Goal: Information Seeking & Learning: Learn about a topic

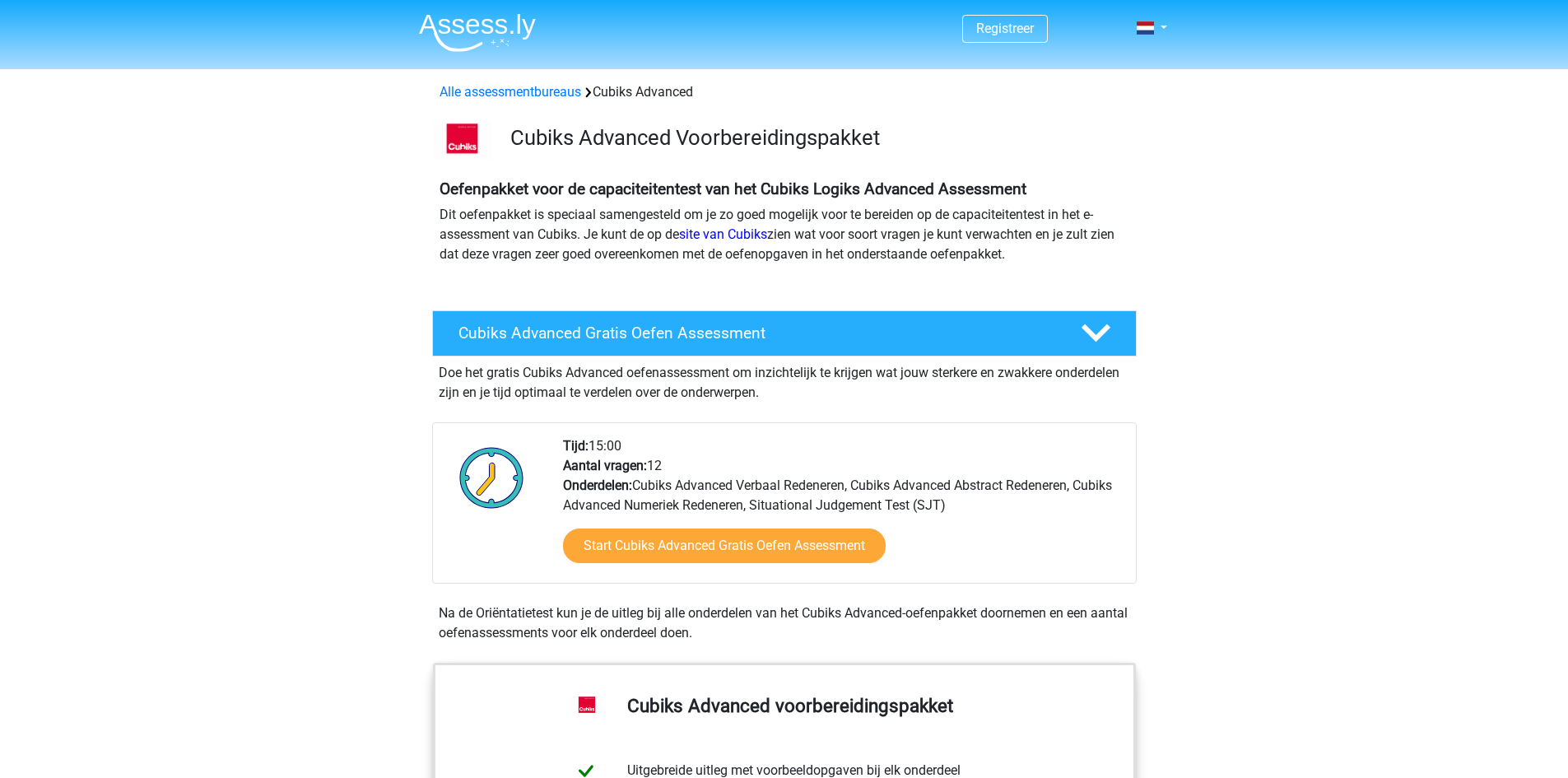
scroll to position [88, 0]
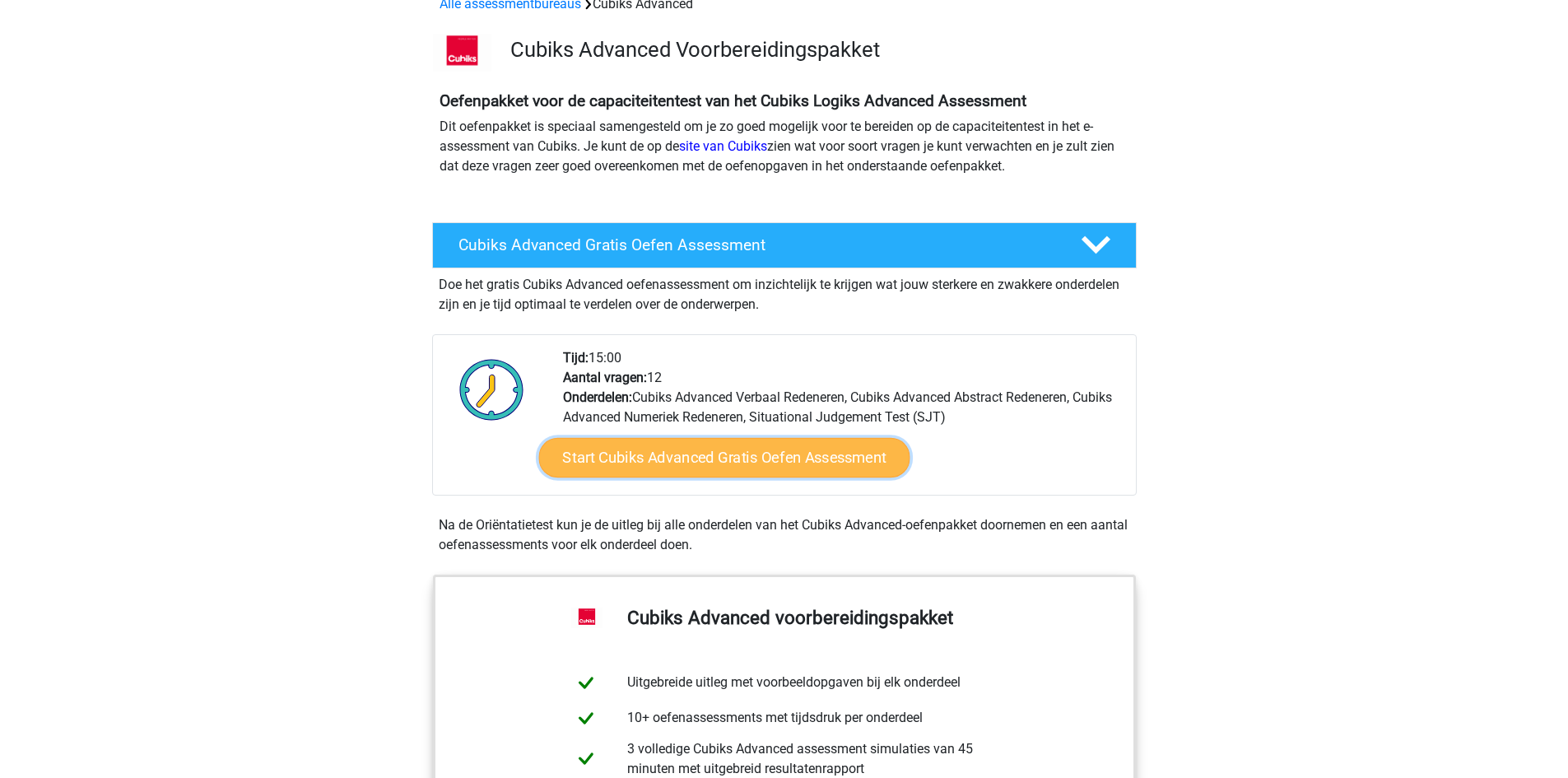
click at [694, 465] on link "Start Cubiks Advanced Gratis Oefen Assessment" at bounding box center [724, 458] width 371 height 40
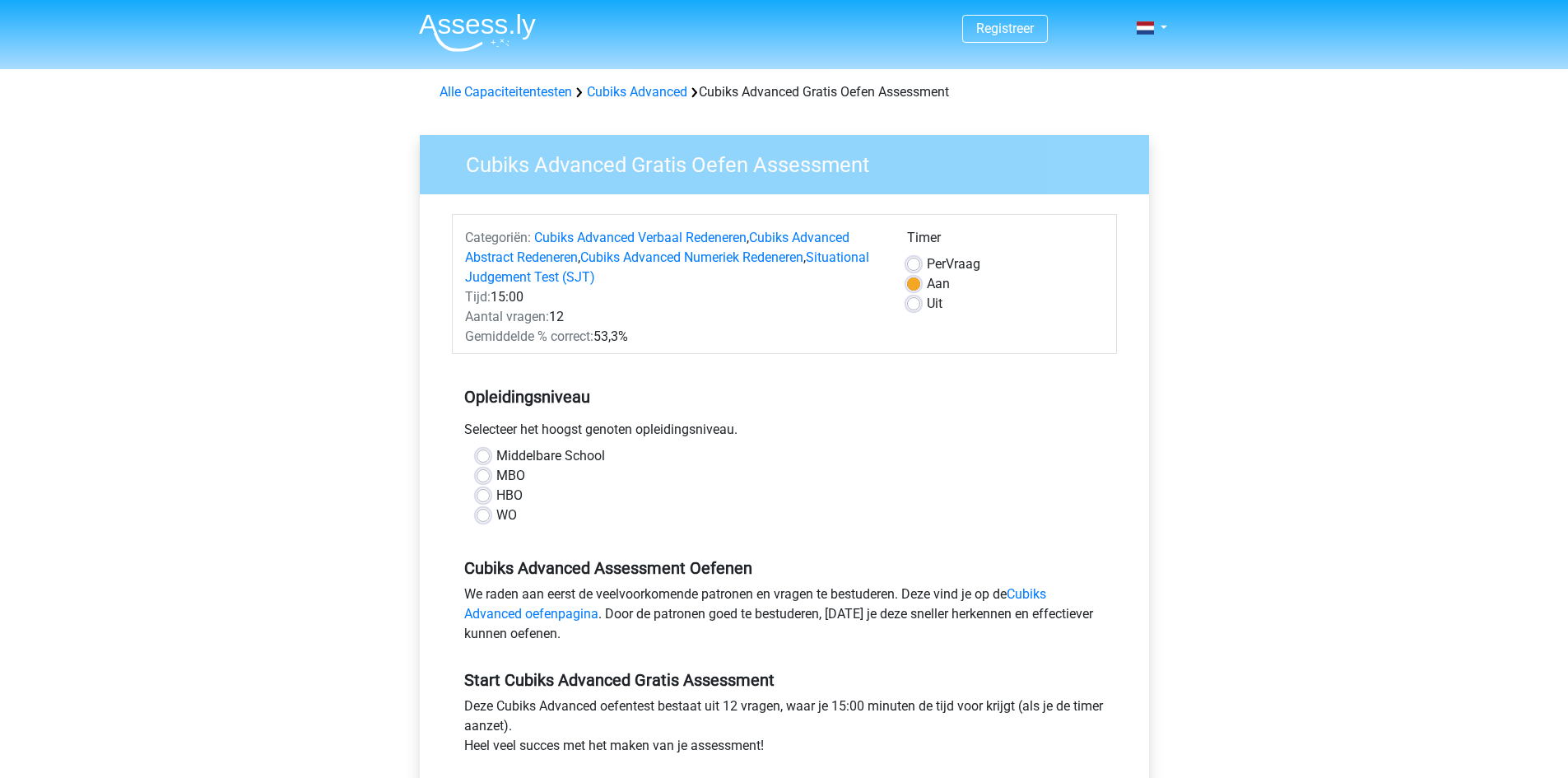
click at [497, 514] on label "WO" at bounding box center [507, 514] width 20 height 19
click at [482, 514] on input "WO" at bounding box center [483, 513] width 14 height 16
radio input "true"
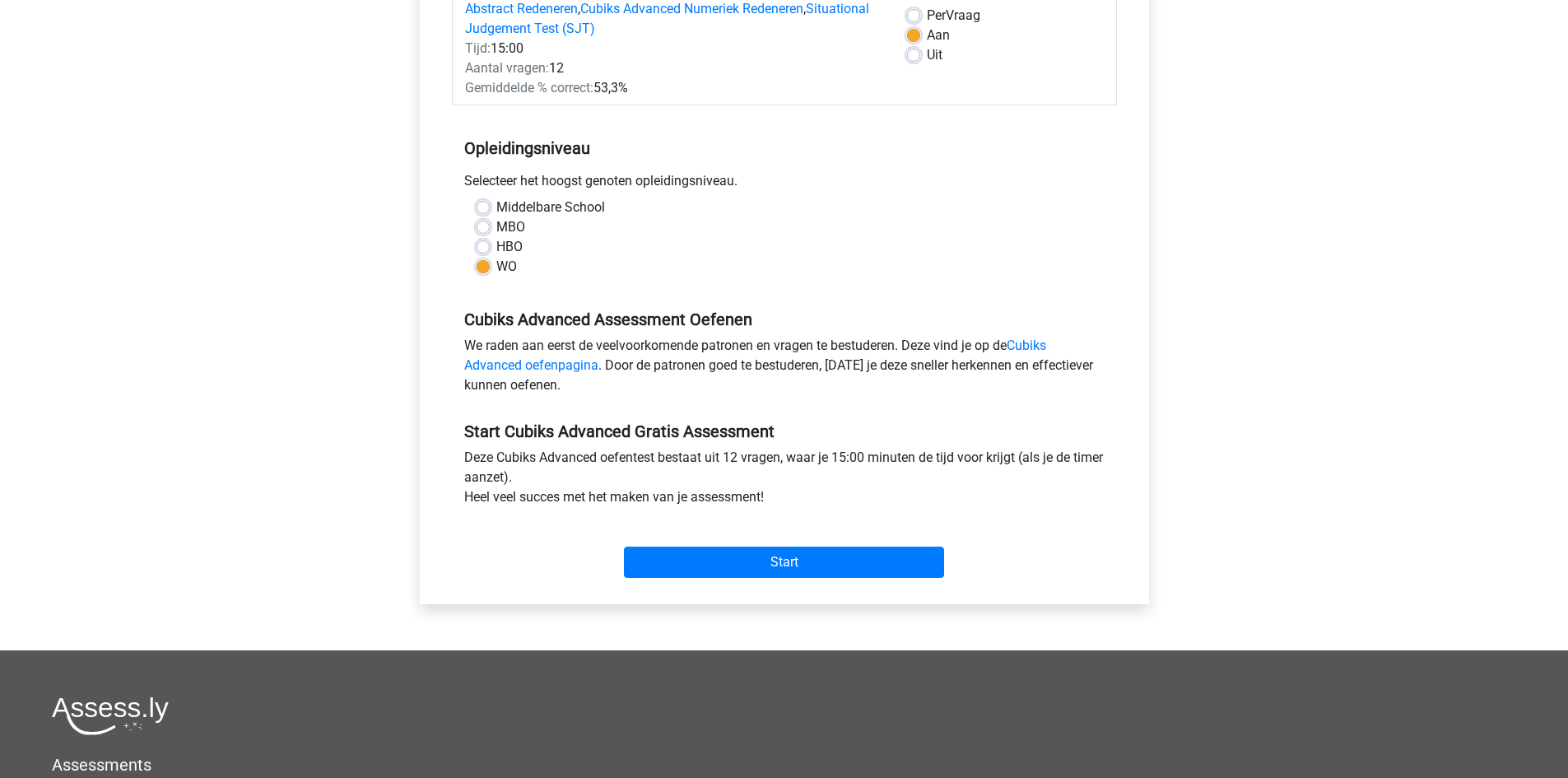
scroll to position [249, 0]
click at [497, 240] on label "HBO" at bounding box center [509, 246] width 26 height 19
click at [484, 240] on input "HBO" at bounding box center [483, 244] width 14 height 16
radio input "true"
click at [703, 556] on input "Start" at bounding box center [784, 561] width 320 height 31
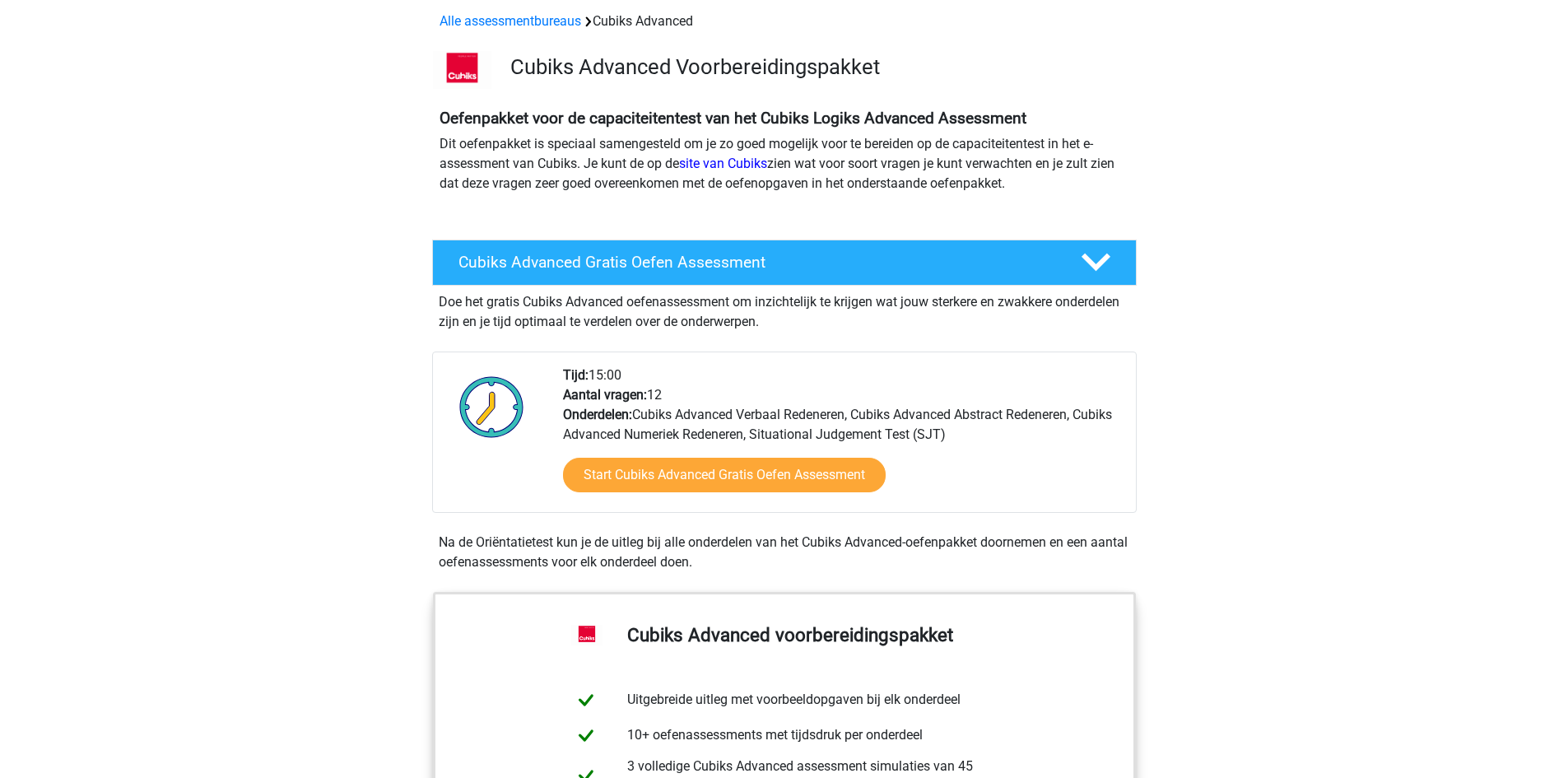
scroll to position [71, 0]
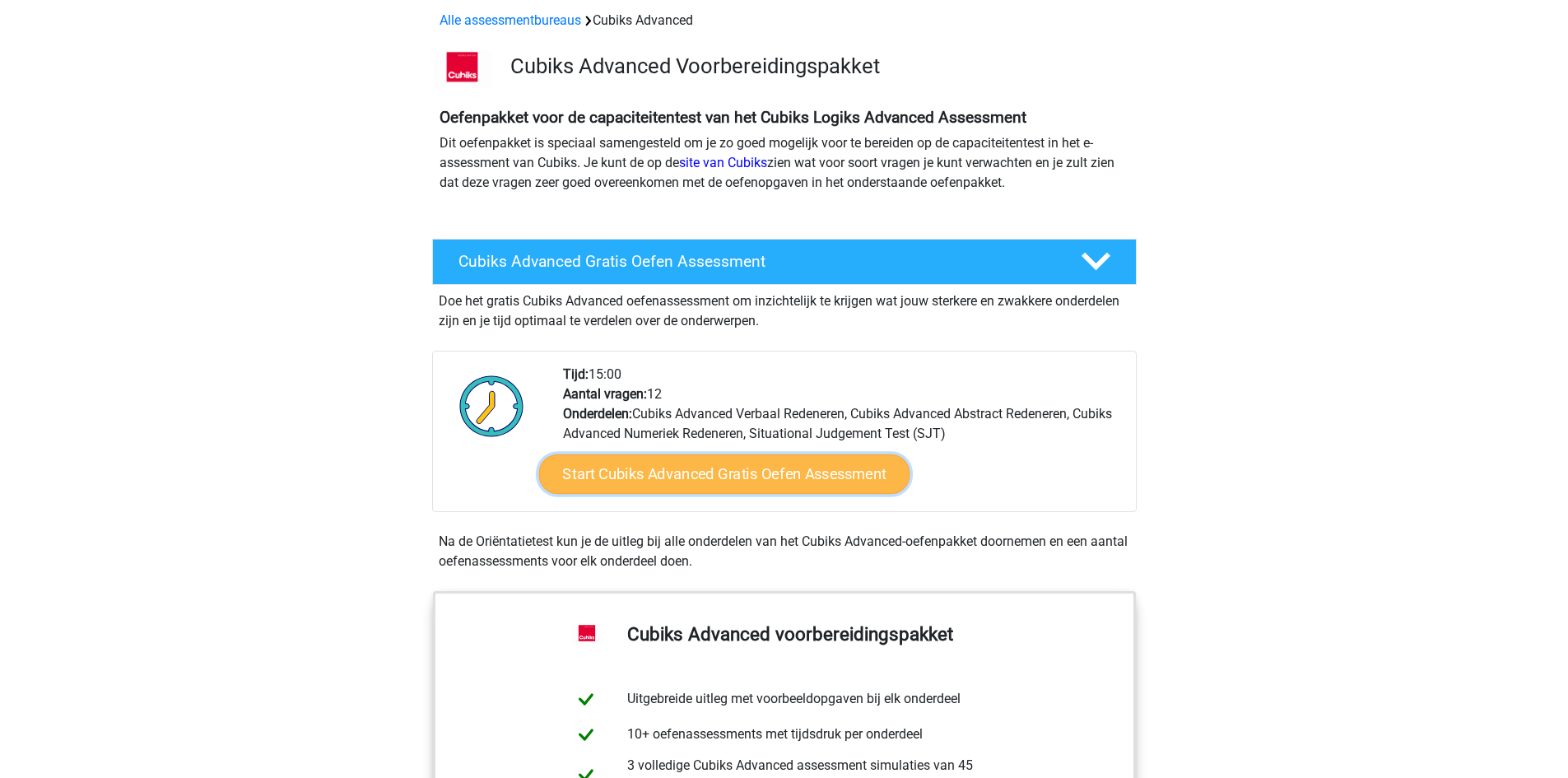
click at [624, 463] on link "Start Cubiks Advanced Gratis Oefen Assessment" at bounding box center [724, 474] width 371 height 40
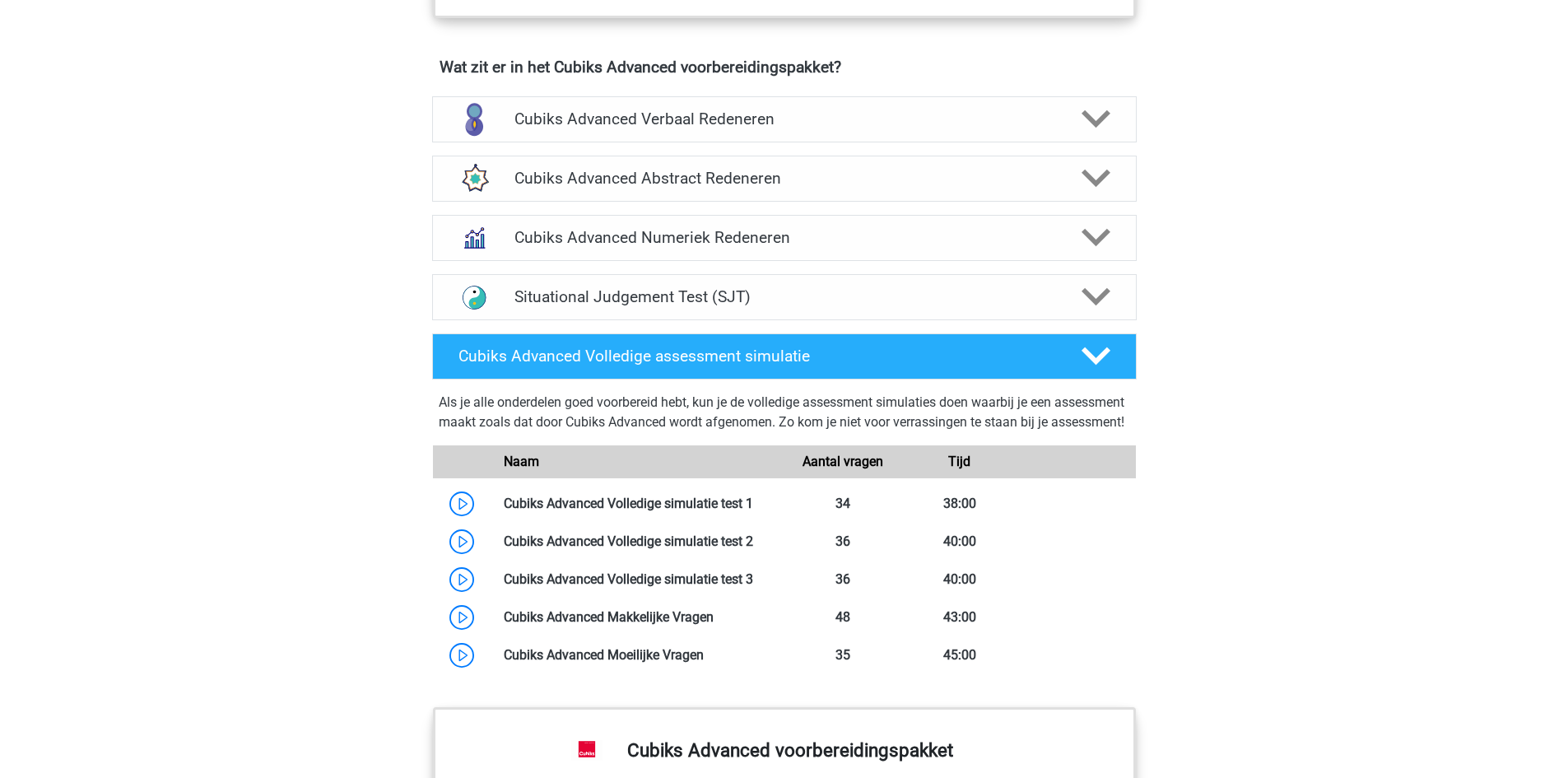
scroll to position [1024, 0]
click at [652, 231] on h4 "Cubiks Advanced Numeriek Redeneren" at bounding box center [784, 236] width 539 height 19
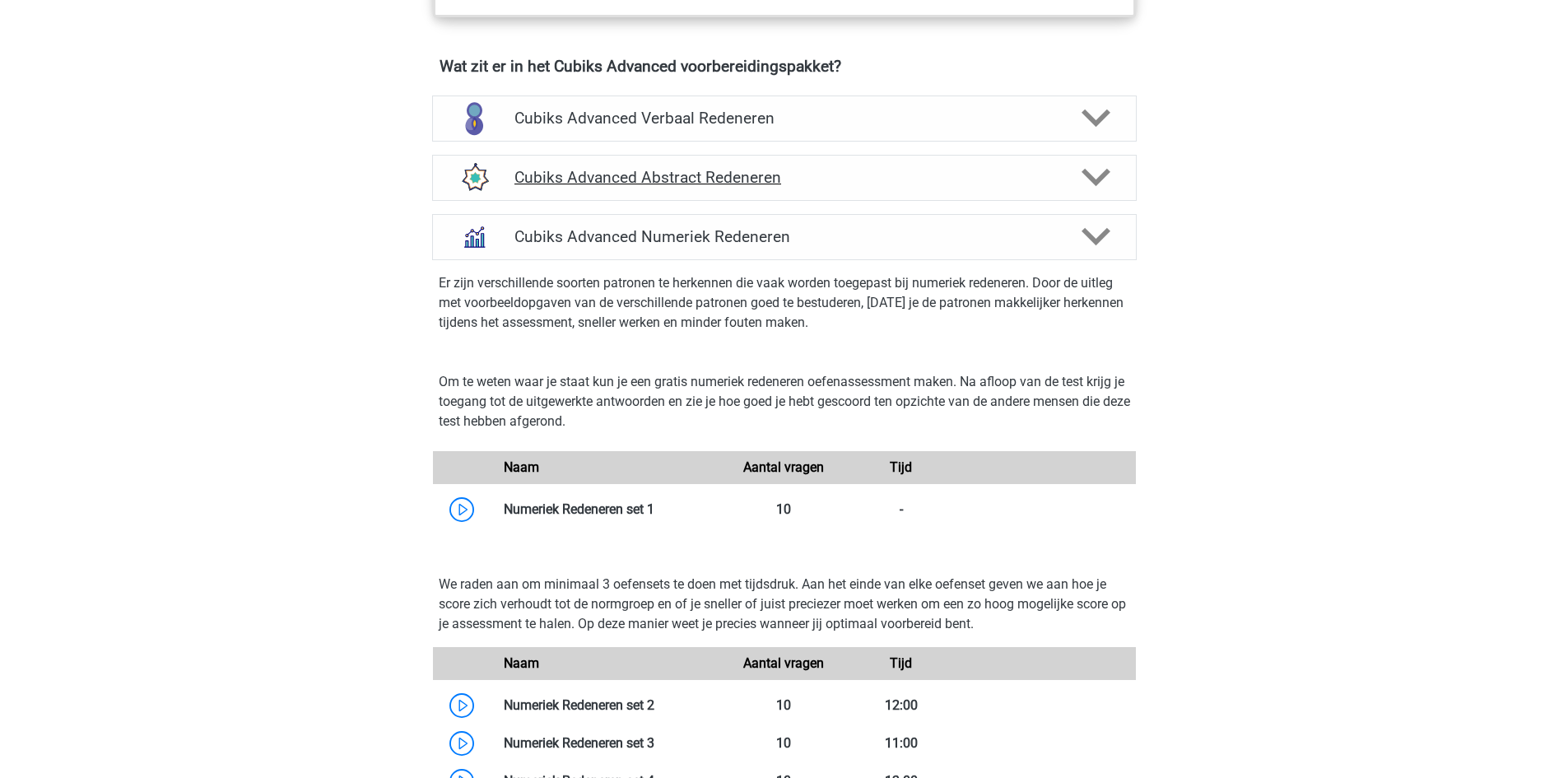
click at [697, 185] on h4 "Cubiks Advanced Abstract Redeneren" at bounding box center [784, 177] width 539 height 19
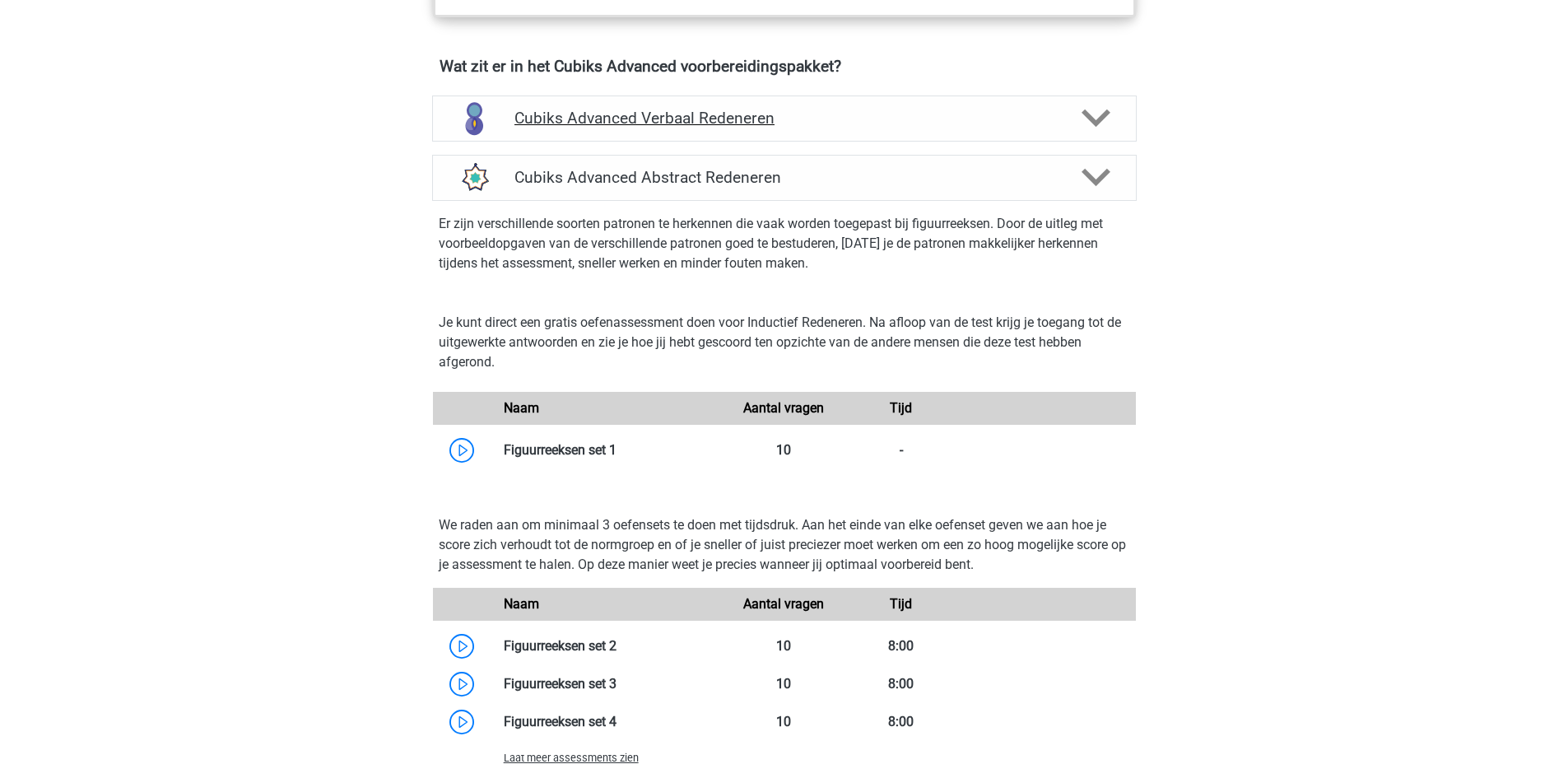
click at [738, 121] on h4 "Cubiks Advanced Verbaal Redeneren" at bounding box center [784, 118] width 539 height 19
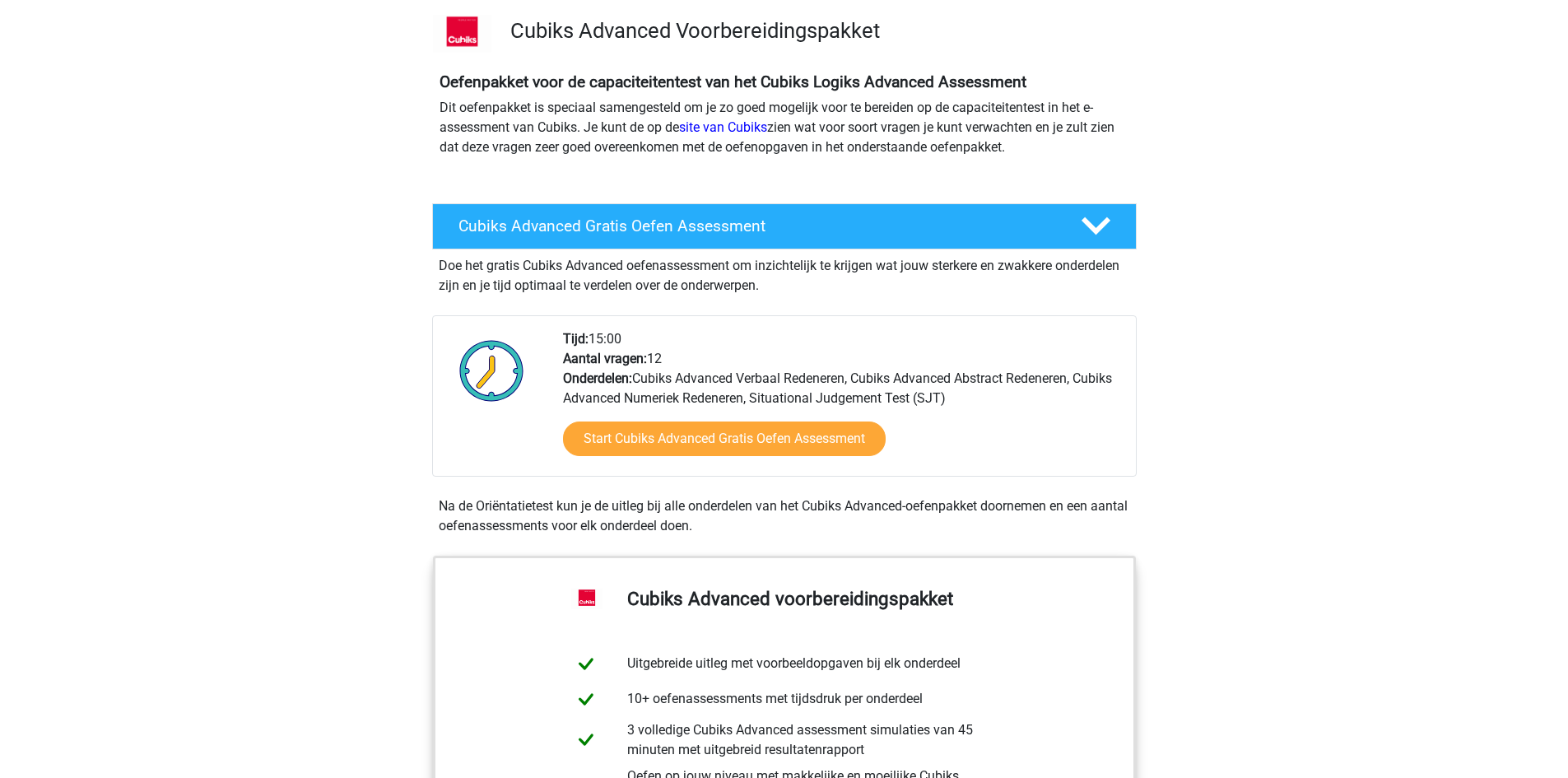
scroll to position [0, 0]
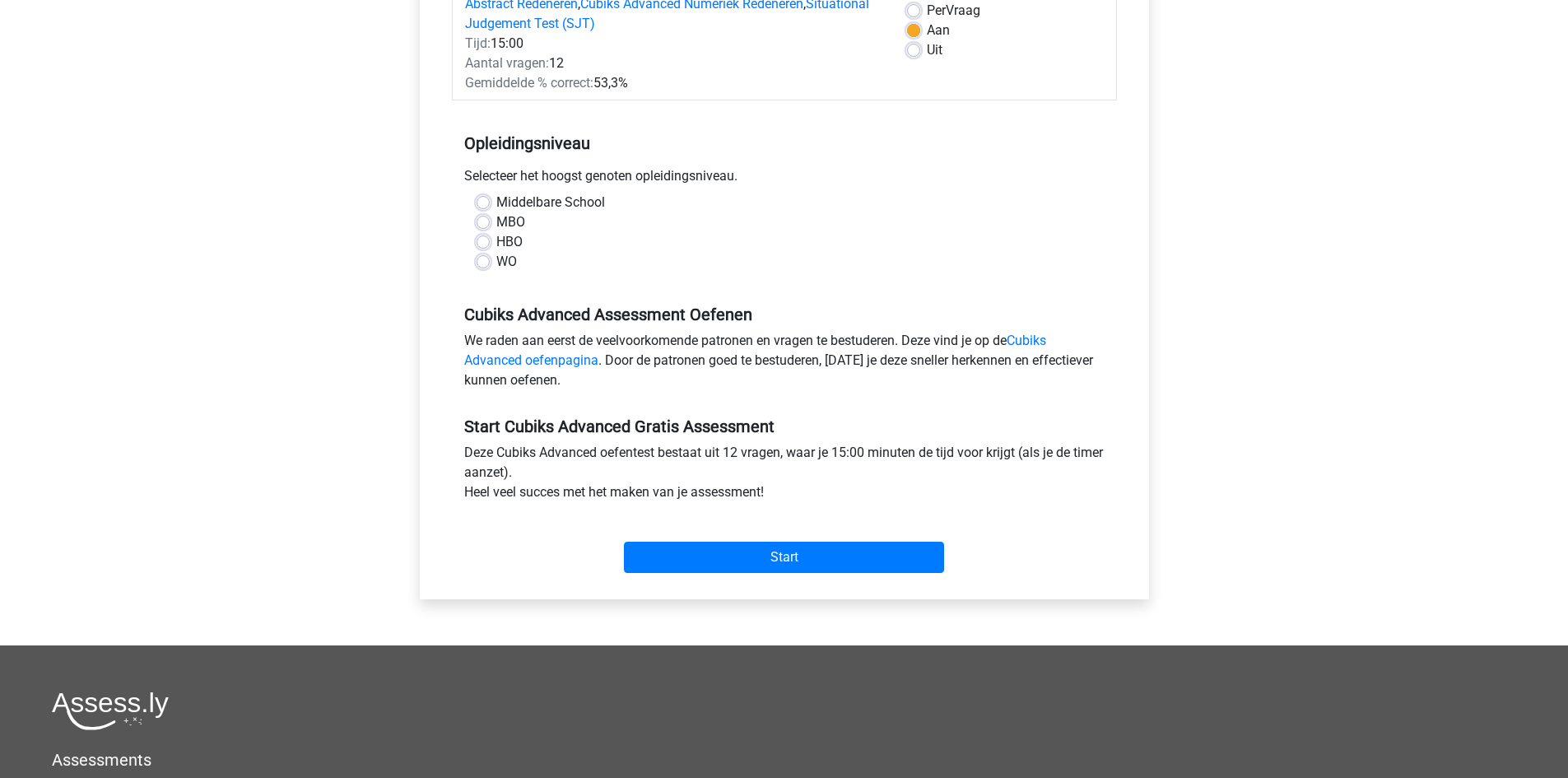
scroll to position [109, 0]
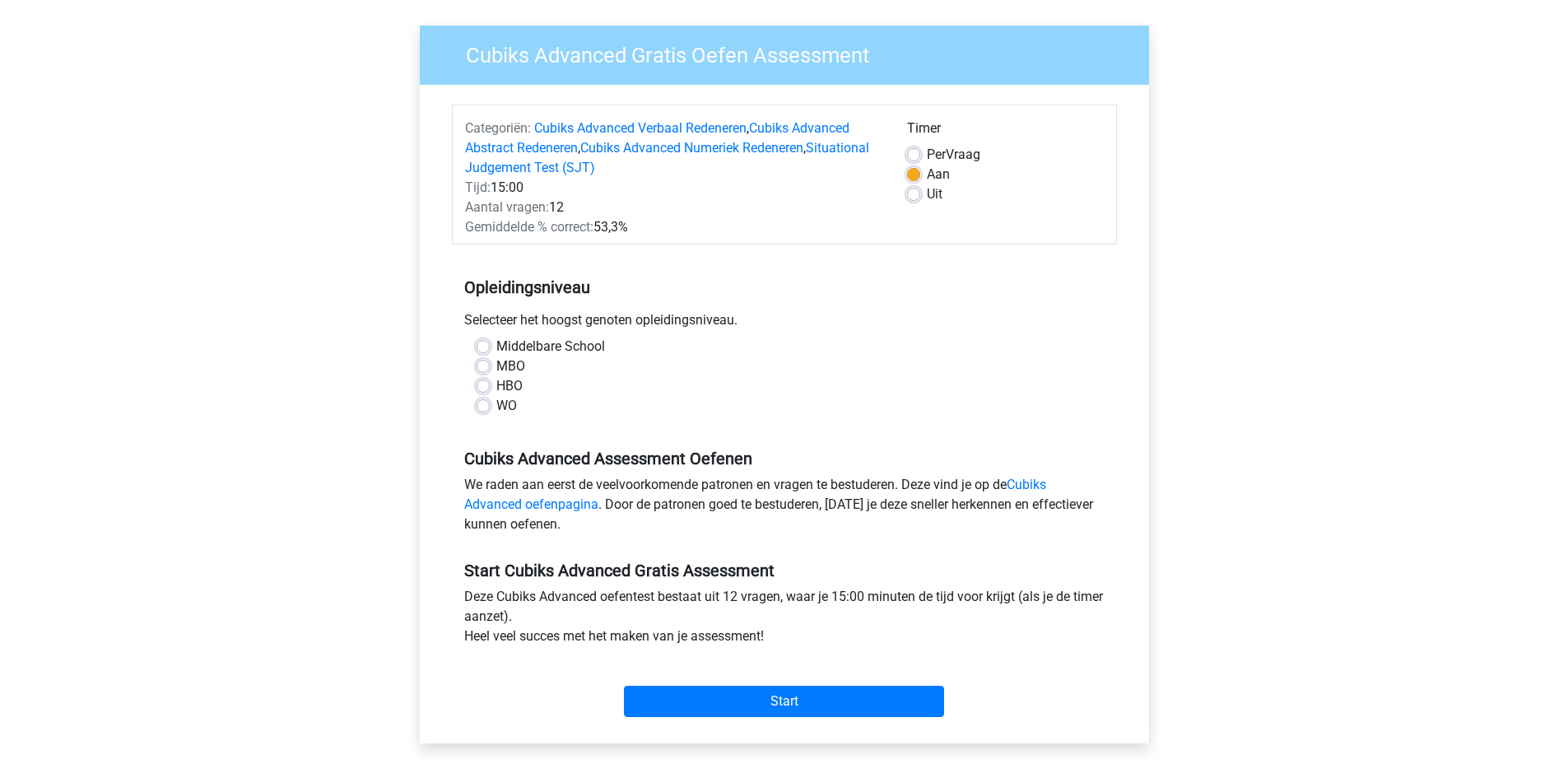
click at [490, 400] on div "WO" at bounding box center [784, 405] width 615 height 19
click at [497, 408] on label "WO" at bounding box center [507, 405] width 20 height 19
click at [483, 408] on input "WO" at bounding box center [483, 403] width 14 height 16
radio input "true"
click at [731, 693] on input "Start" at bounding box center [784, 701] width 320 height 31
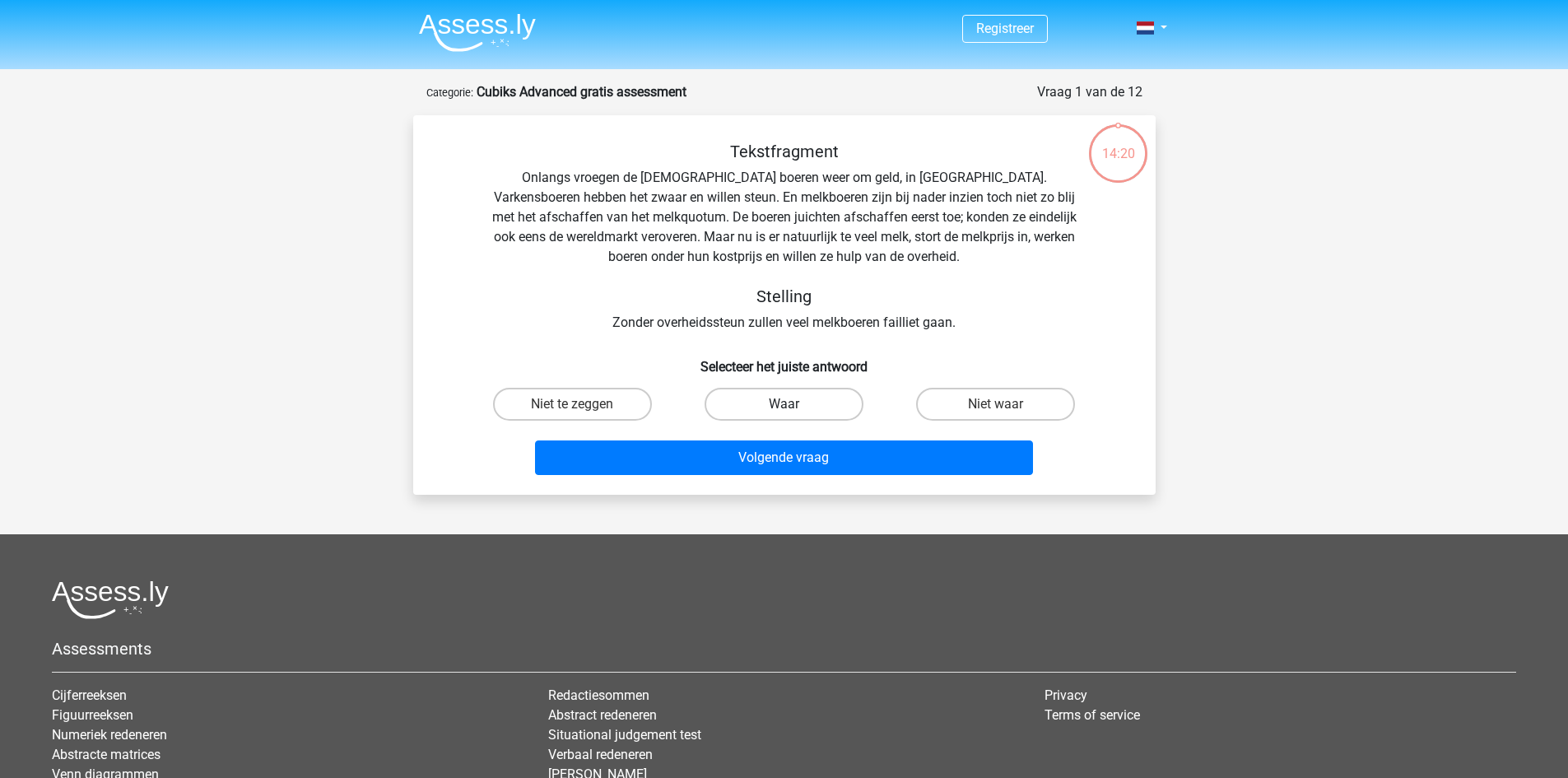
click at [794, 395] on label "Waar" at bounding box center [783, 403] width 158 height 33
click at [794, 404] on input "Waar" at bounding box center [788, 409] width 11 height 11
radio input "true"
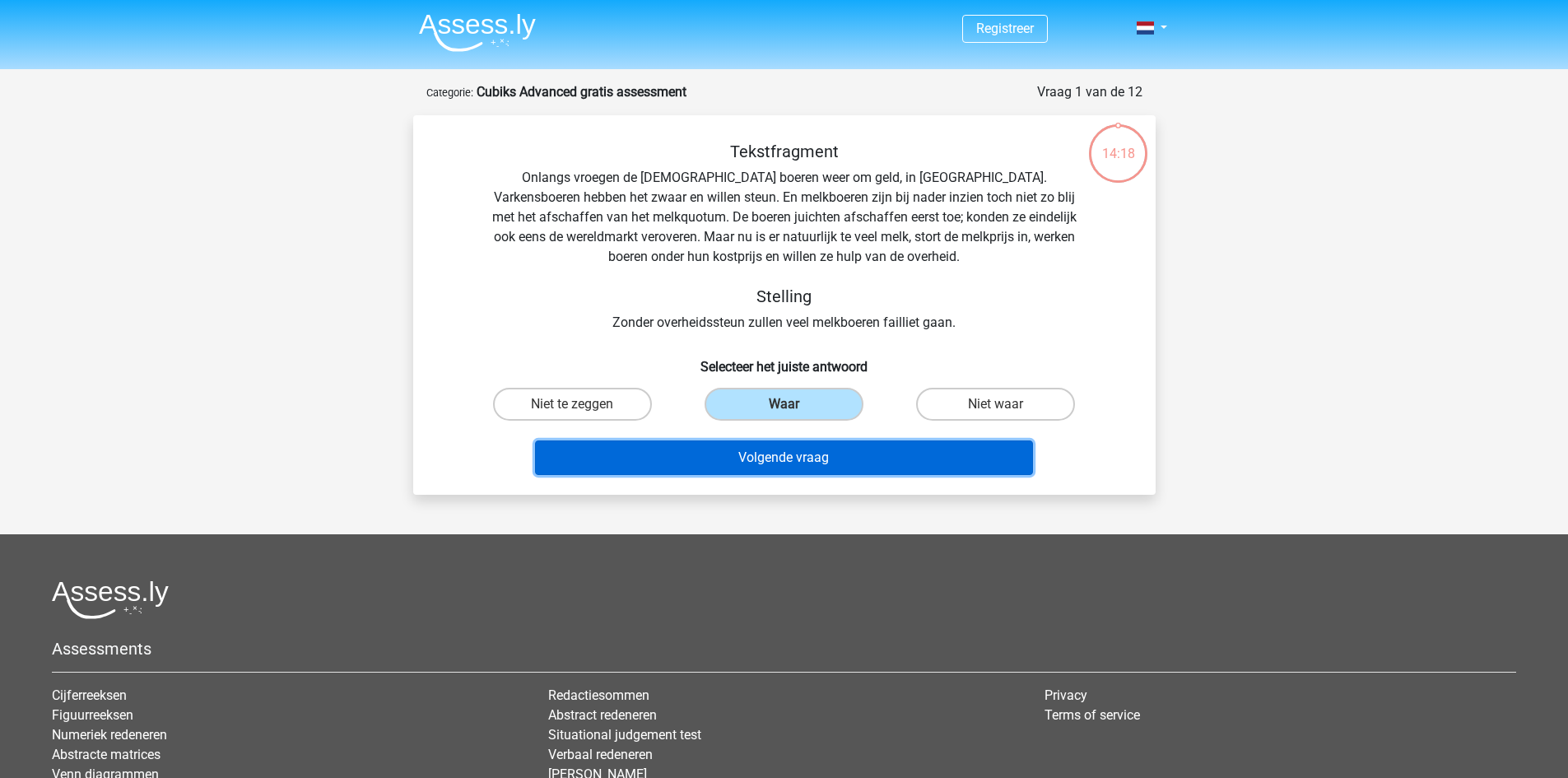
click at [930, 455] on button "Volgende vraag" at bounding box center [784, 458] width 498 height 35
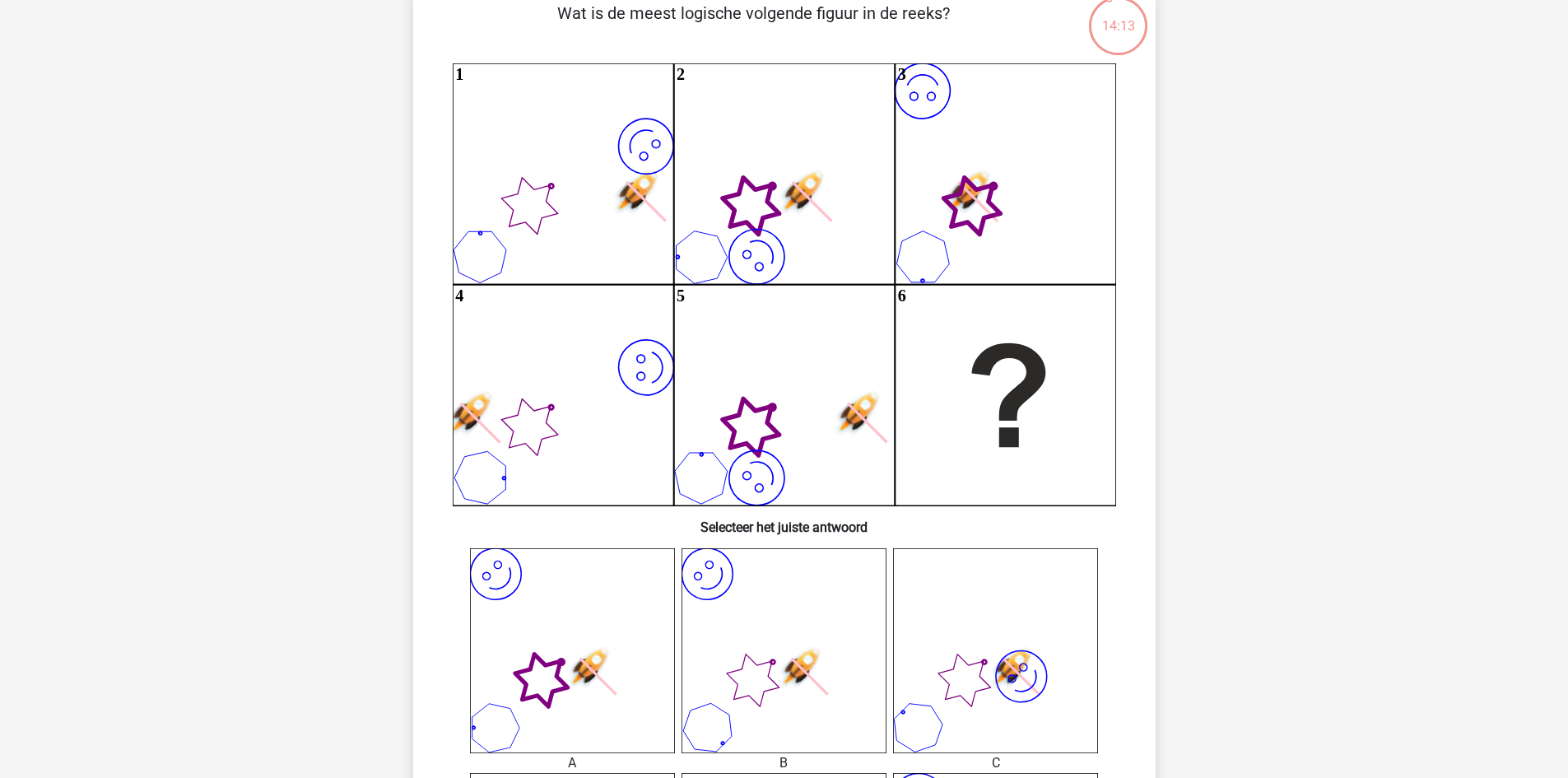
scroll to position [128, 0]
click at [574, 621] on icon "image/svg+xml" at bounding box center [572, 650] width 205 height 205
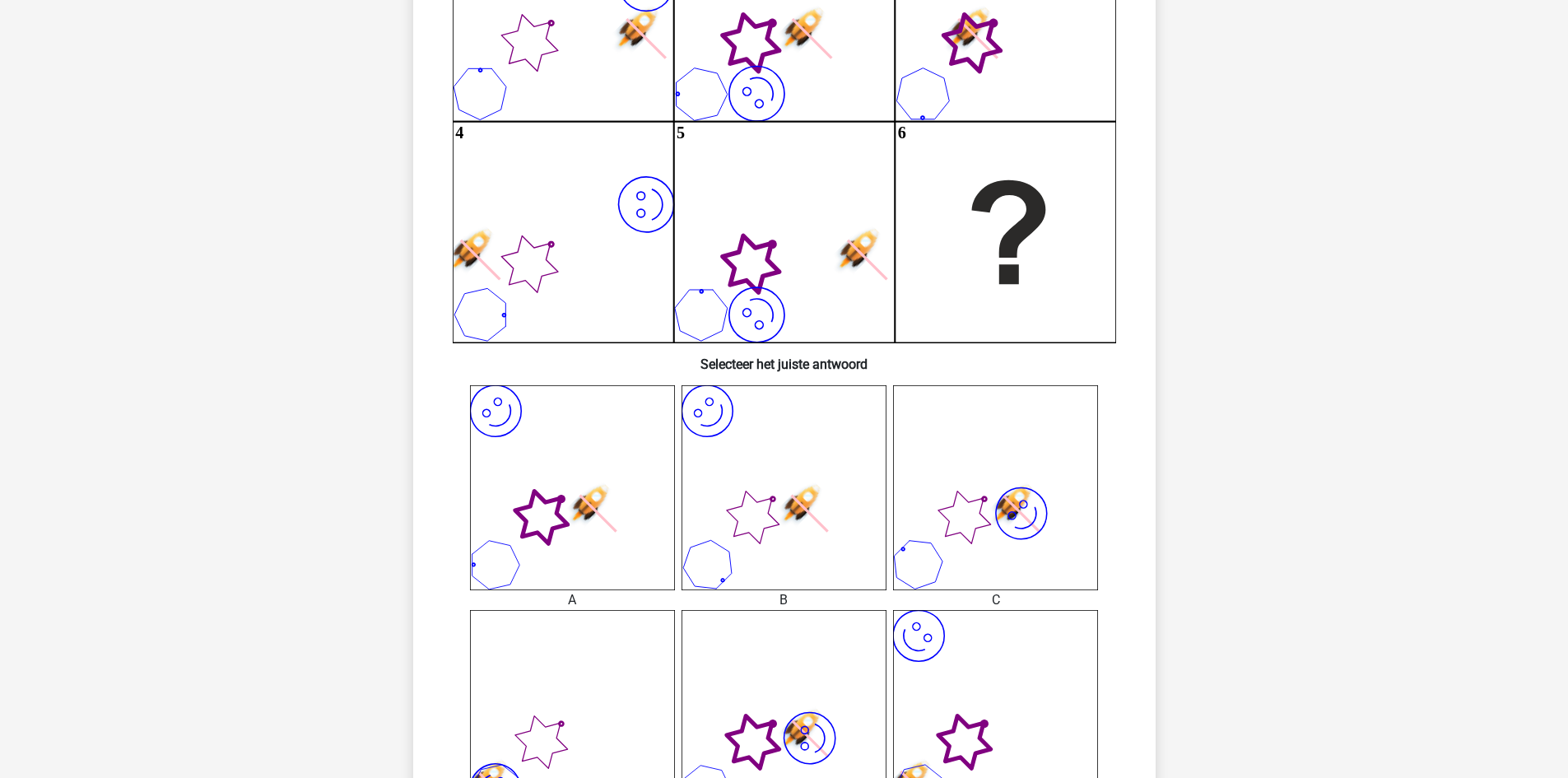
scroll to position [292, 0]
click at [583, 537] on icon "image/svg+xml" at bounding box center [572, 486] width 205 height 205
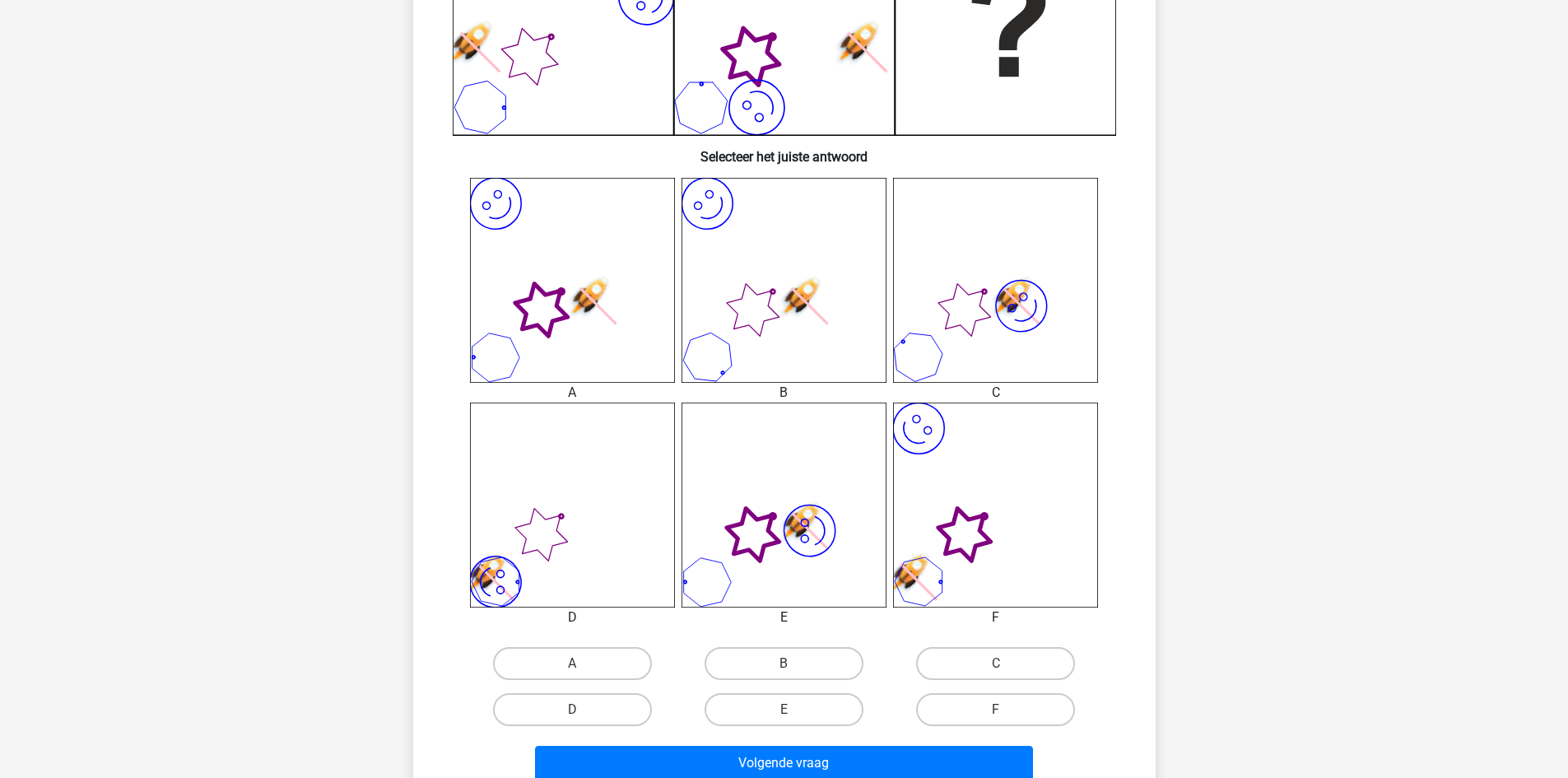
scroll to position [505, 0]
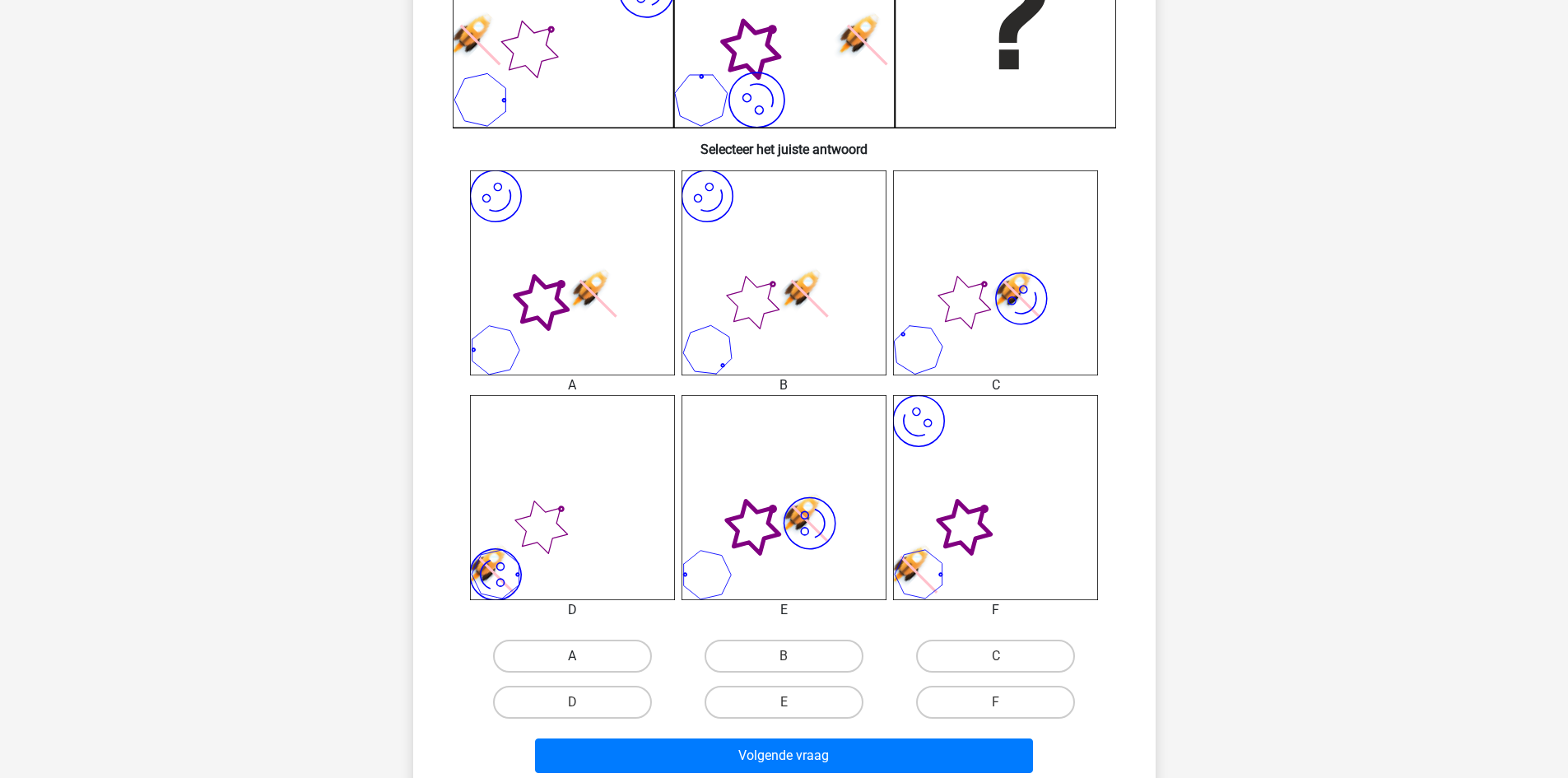
click at [574, 645] on label "A" at bounding box center [572, 656] width 158 height 33
click at [574, 656] on input "A" at bounding box center [577, 661] width 11 height 11
radio input "true"
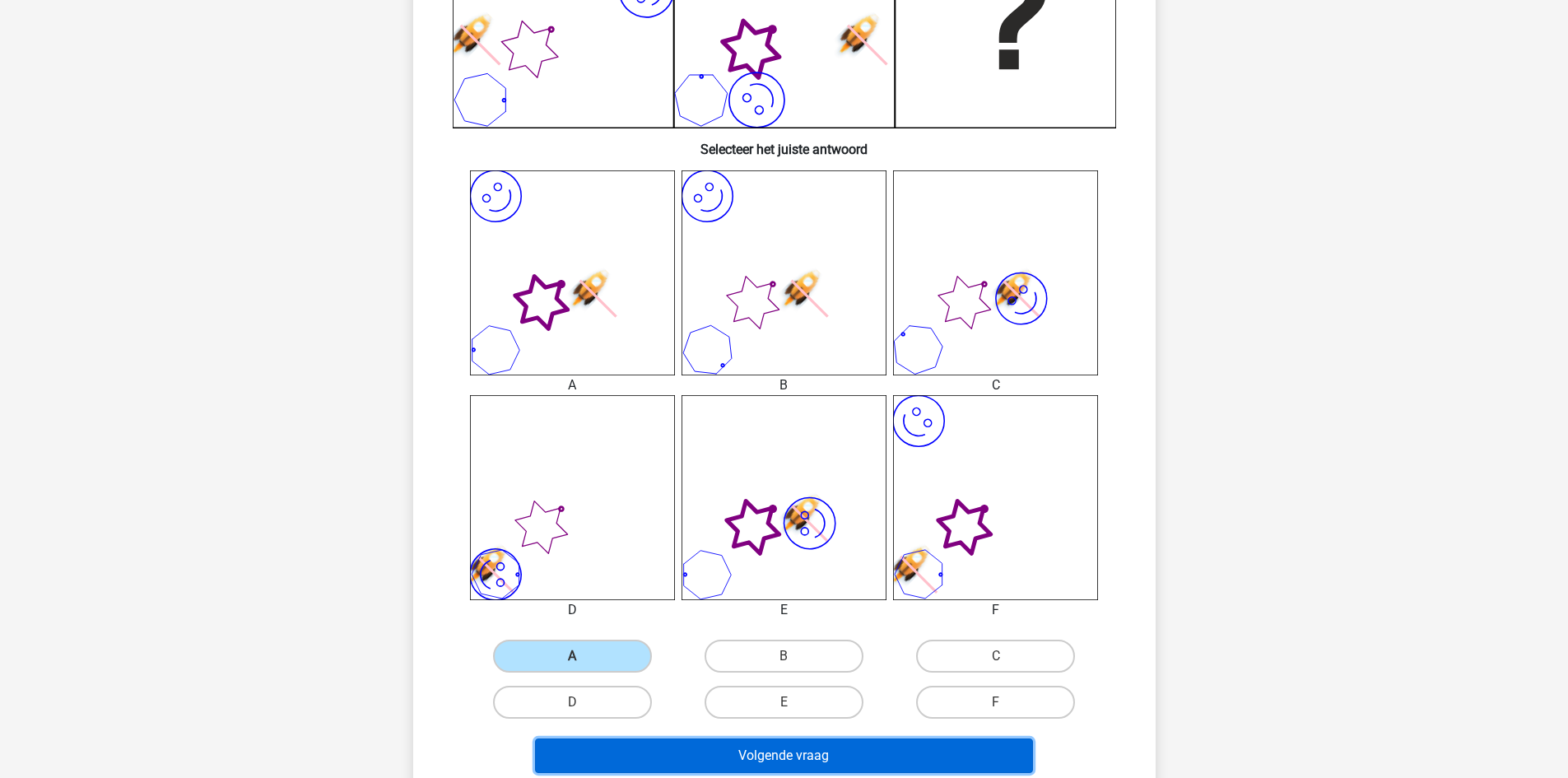
click at [713, 756] on button "Volgende vraag" at bounding box center [784, 755] width 498 height 35
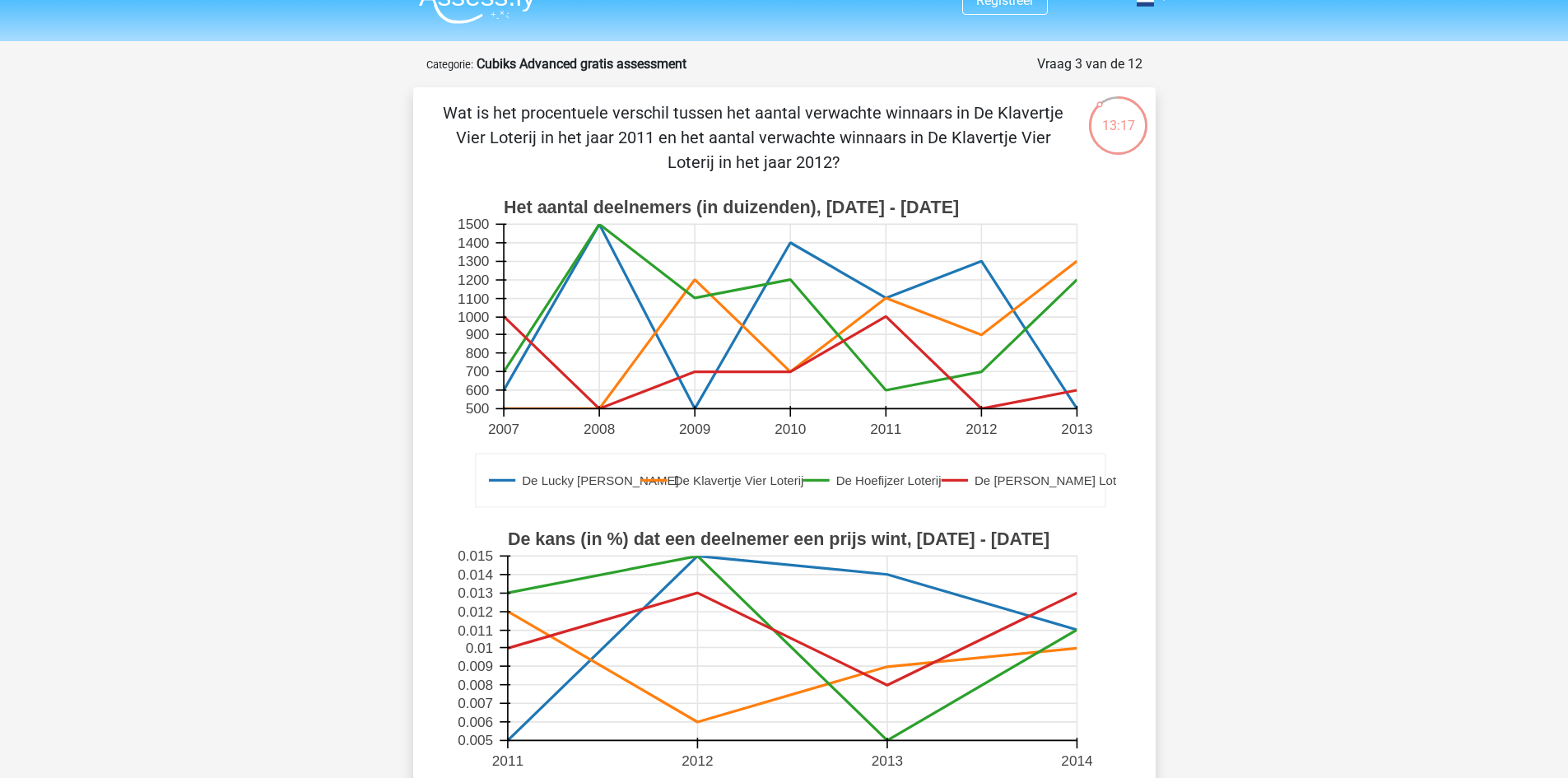
scroll to position [86, 0]
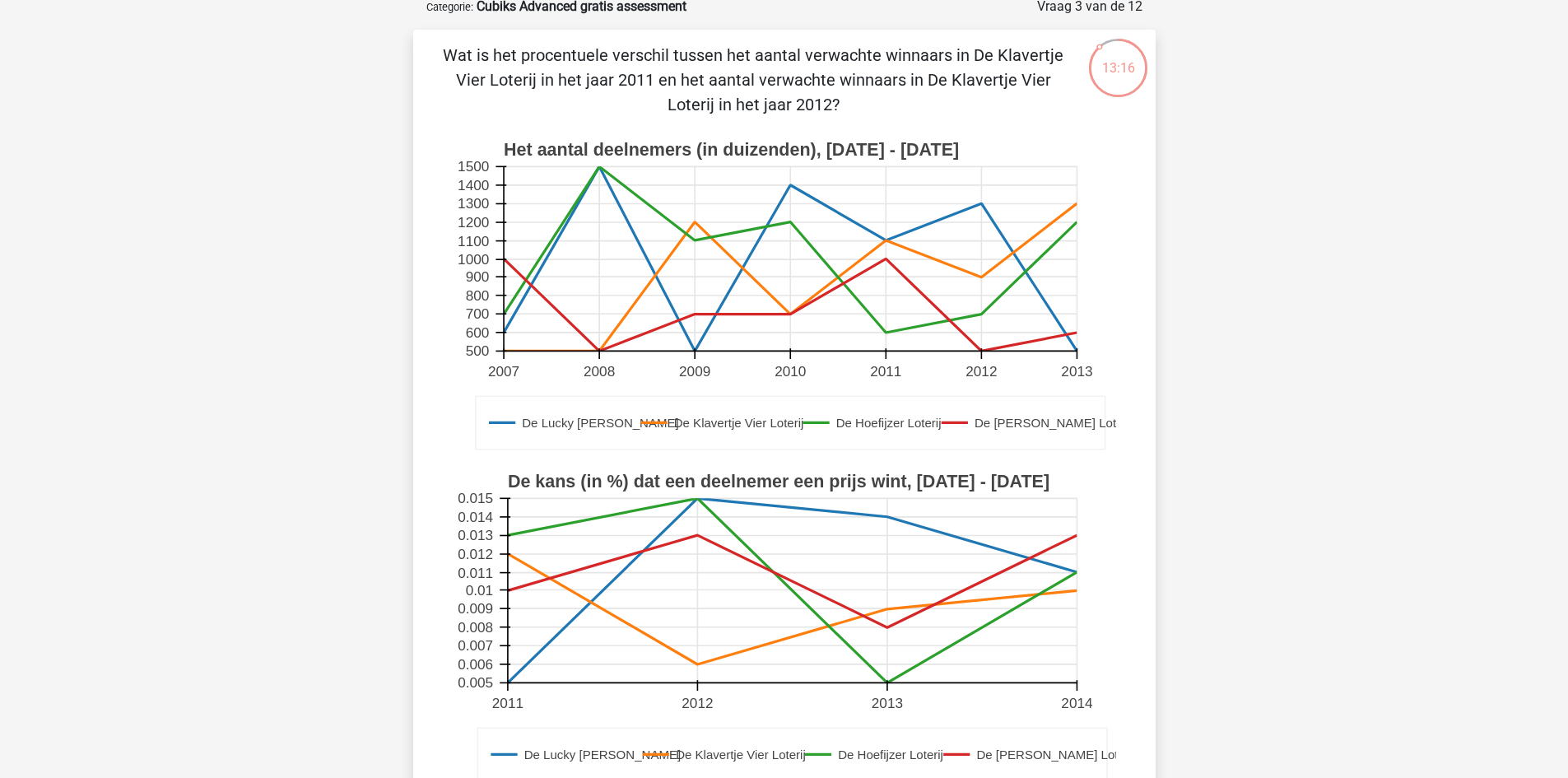
click at [1158, 357] on div "13:16 Vraag 3 van de 12 Categorie: Cubiks Advanced gratis assessment De Lucky L…" at bounding box center [784, 492] width 769 height 992
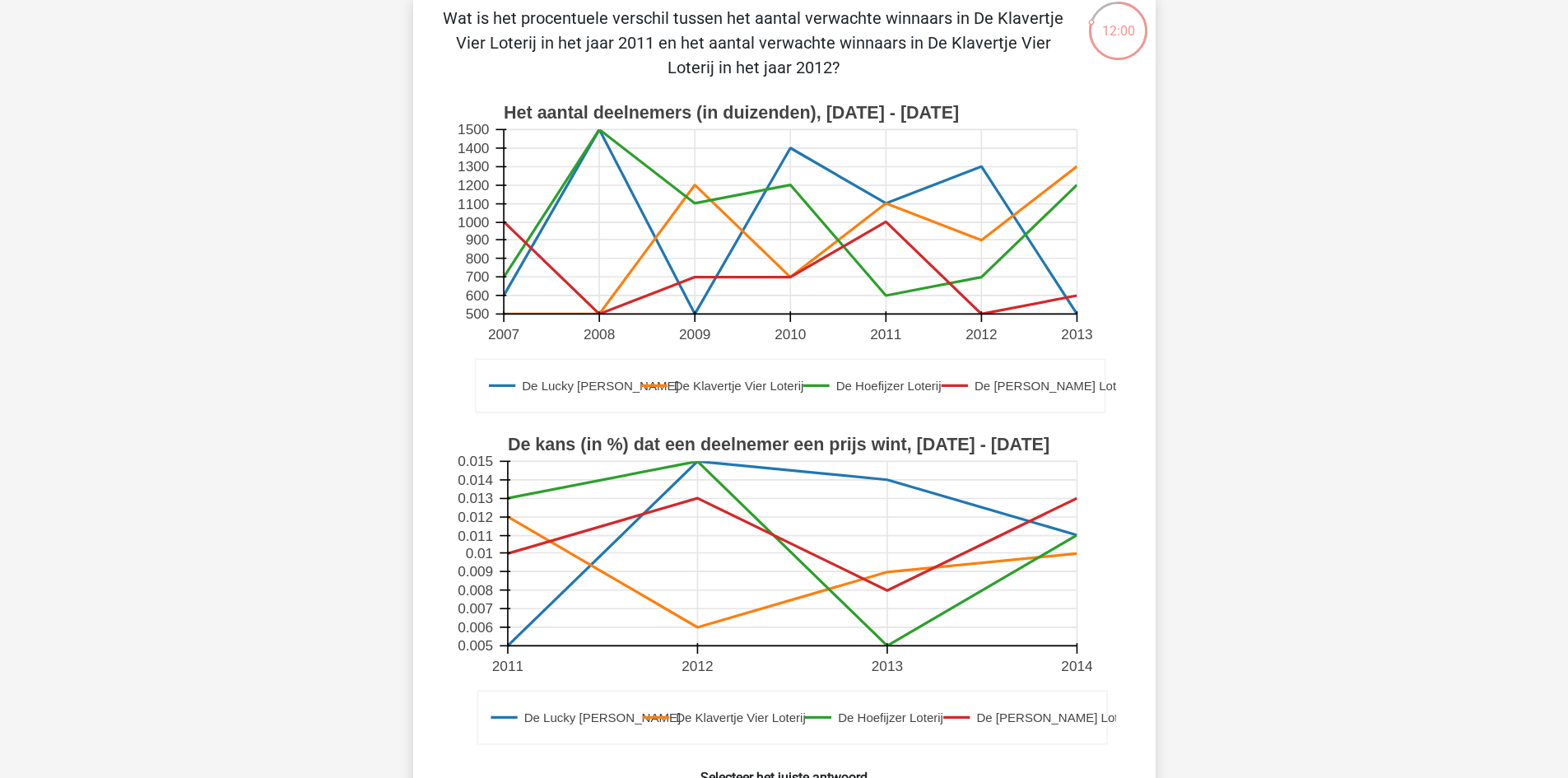
scroll to position [172, 0]
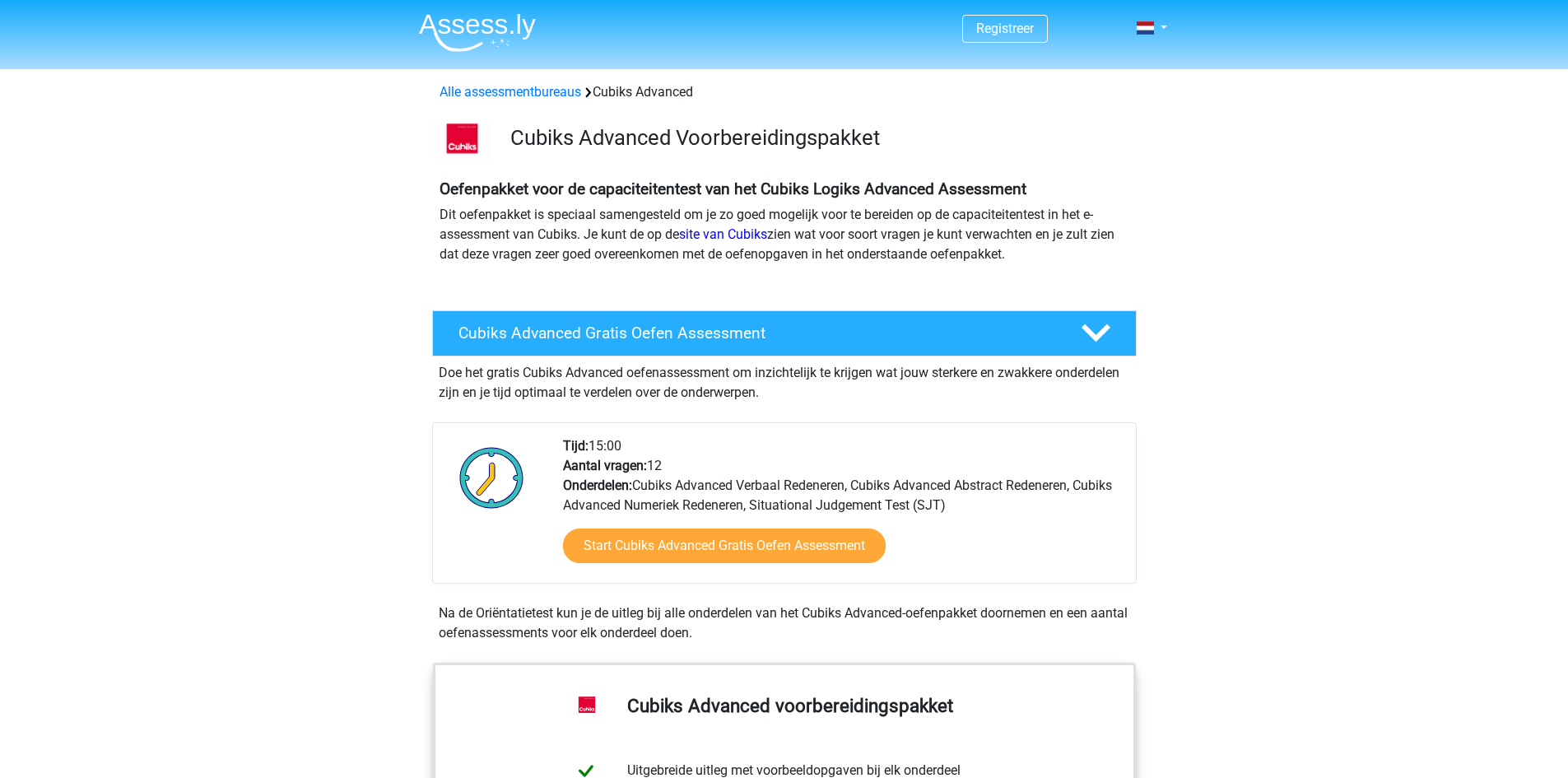
scroll to position [88, 0]
